Goal: Information Seeking & Learning: Learn about a topic

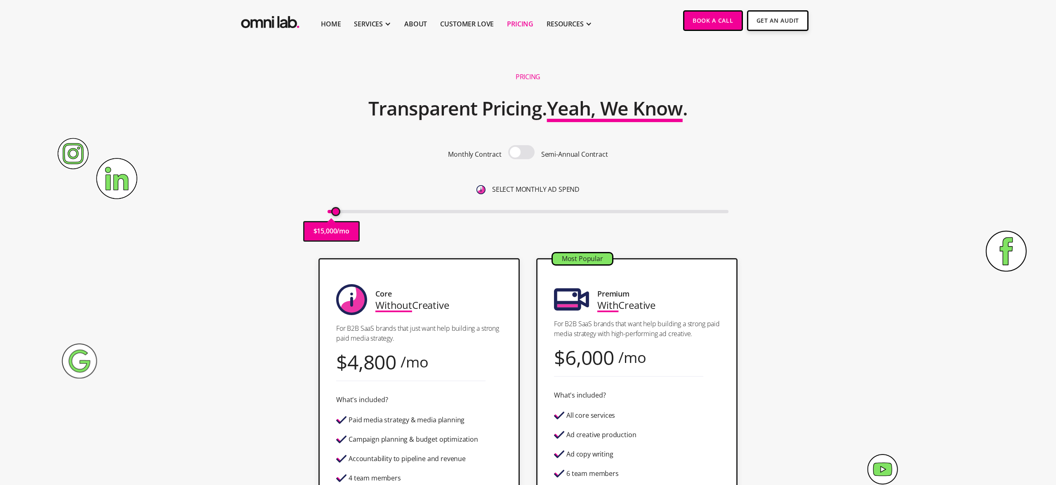
type input "15000"
click at [336, 212] on input "range" at bounding box center [528, 211] width 401 height 3
click at [348, 360] on div "4,800" at bounding box center [371, 361] width 49 height 11
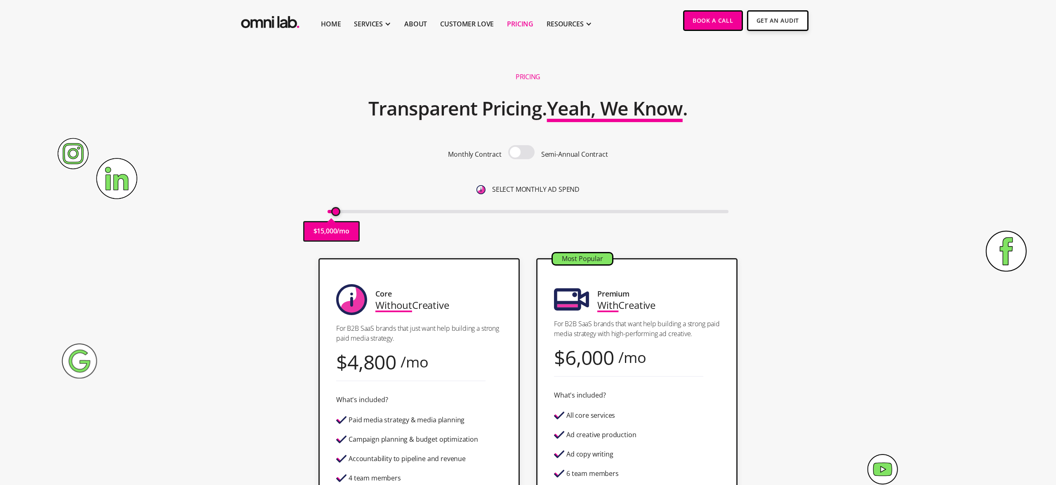
click at [587, 358] on div "6,000" at bounding box center [589, 357] width 49 height 11
click at [521, 150] on span at bounding box center [521, 152] width 26 height 14
click at [521, 153] on input "checkbox" at bounding box center [521, 153] width 0 height 0
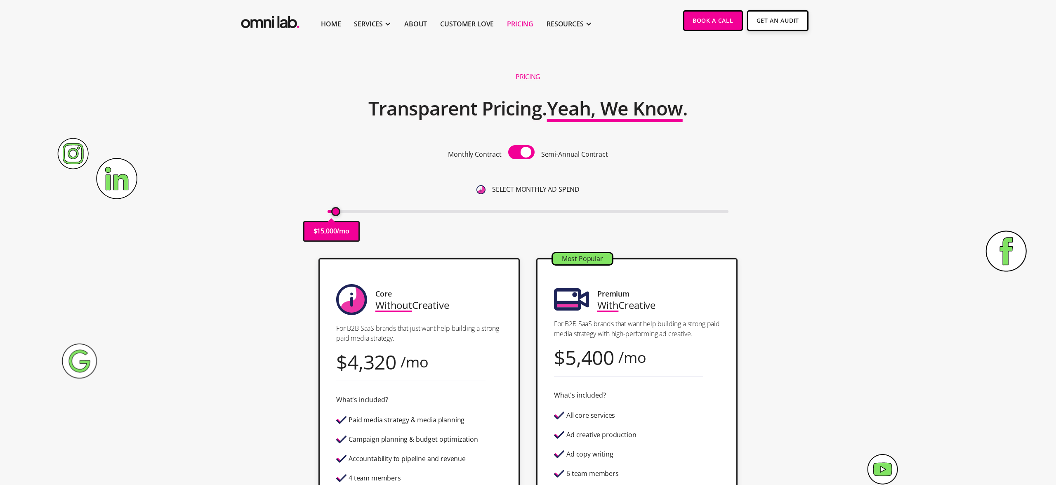
click at [521, 150] on span at bounding box center [521, 152] width 26 height 14
click at [521, 153] on input "checkbox" at bounding box center [521, 153] width 0 height 0
click at [521, 150] on span at bounding box center [521, 152] width 26 height 14
click at [521, 153] on input "checkbox" at bounding box center [521, 153] width 0 height 0
click at [521, 150] on span at bounding box center [521, 152] width 26 height 14
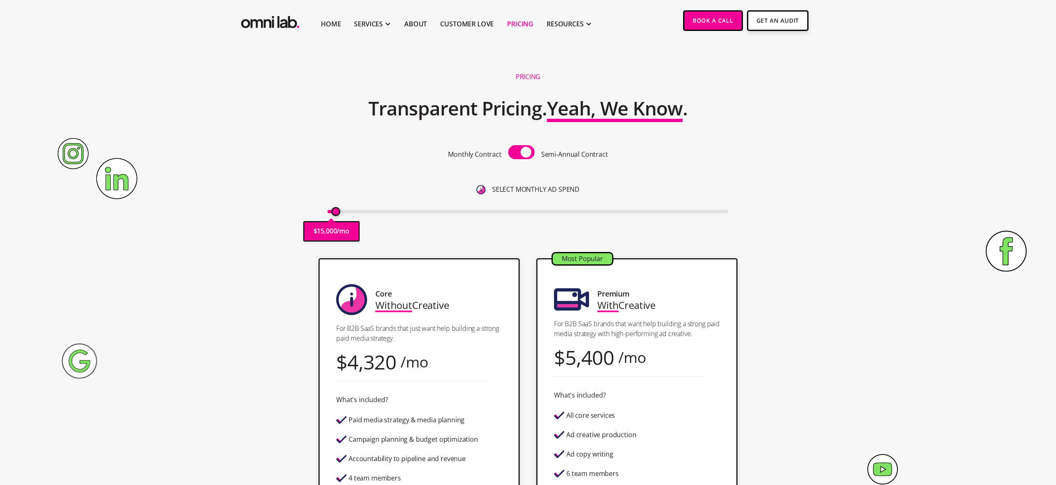
click at [521, 153] on input "checkbox" at bounding box center [521, 153] width 0 height 0
click at [521, 150] on span at bounding box center [521, 152] width 26 height 14
click at [521, 153] on input "checkbox" at bounding box center [521, 153] width 0 height 0
click at [521, 150] on span at bounding box center [521, 152] width 26 height 14
click at [521, 153] on input "checkbox" at bounding box center [521, 153] width 0 height 0
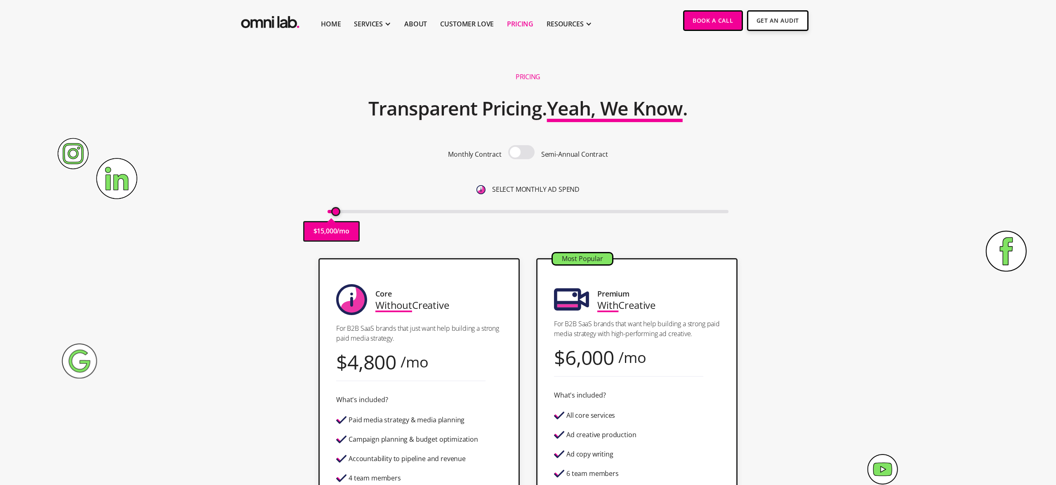
click at [367, 368] on div "4,800" at bounding box center [371, 361] width 49 height 11
click at [602, 356] on div "6,000" at bounding box center [589, 357] width 49 height 11
